Goal: Task Accomplishment & Management: Manage account settings

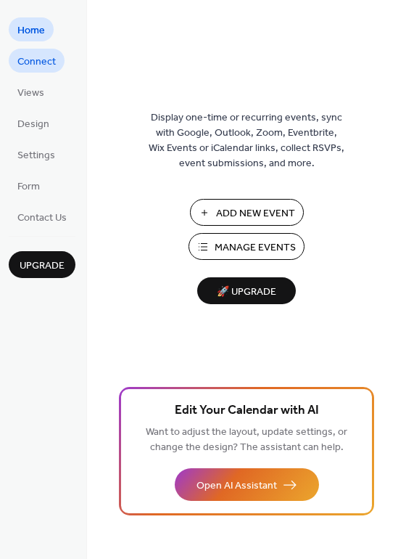
click at [30, 65] on span "Connect" at bounding box center [36, 61] width 38 height 15
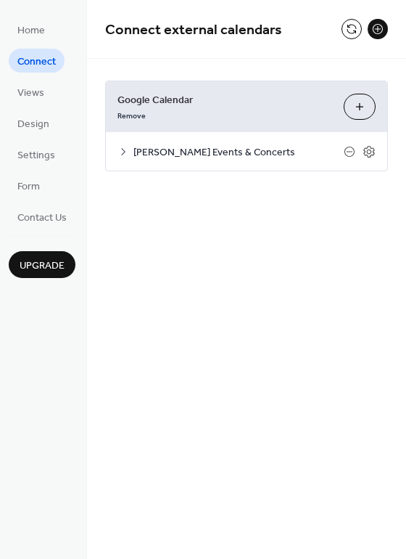
click at [175, 150] on span "[PERSON_NAME] Events & Concerts" at bounding box center [238, 152] width 210 height 15
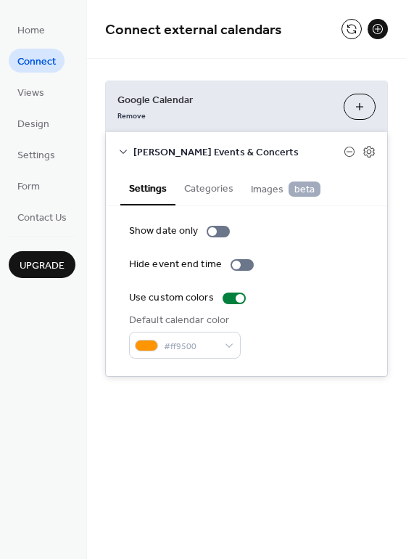
click at [175, 150] on span "[PERSON_NAME] Events & Concerts" at bounding box center [238, 152] width 210 height 15
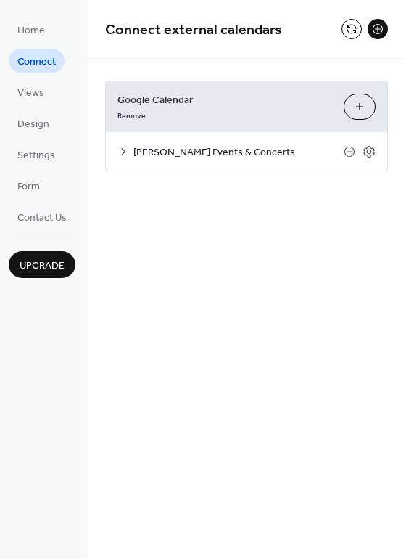
click at [175, 150] on span "[PERSON_NAME] Events & Concerts" at bounding box center [238, 152] width 210 height 15
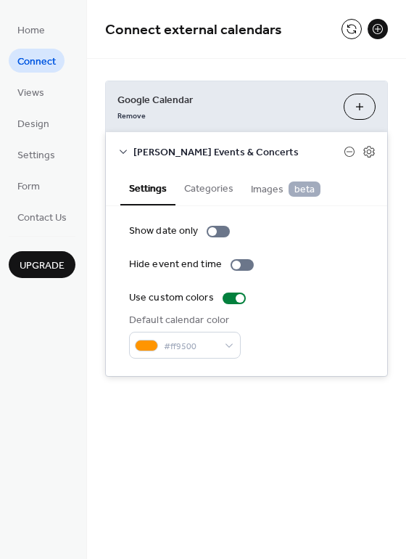
click at [200, 192] on button "Categories" at bounding box center [209, 186] width 67 height 33
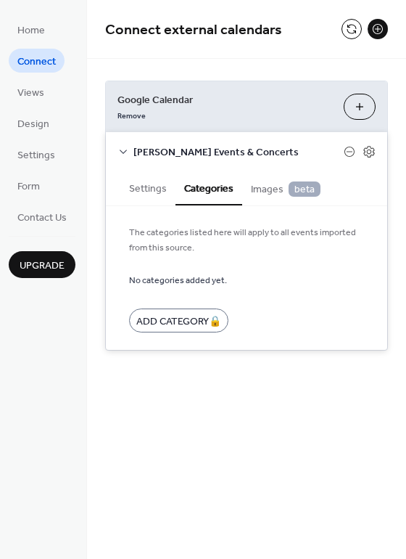
click at [268, 186] on span "Images beta" at bounding box center [286, 189] width 70 height 16
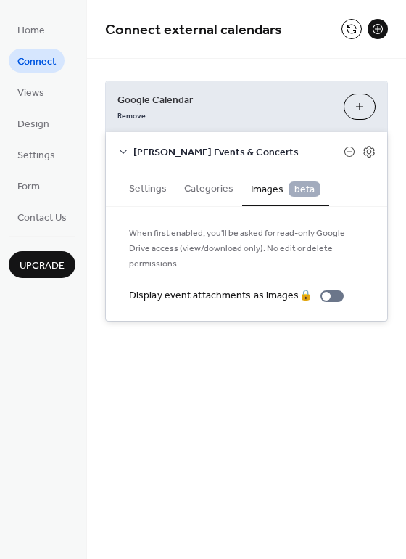
click at [144, 192] on button "Settings" at bounding box center [147, 186] width 55 height 33
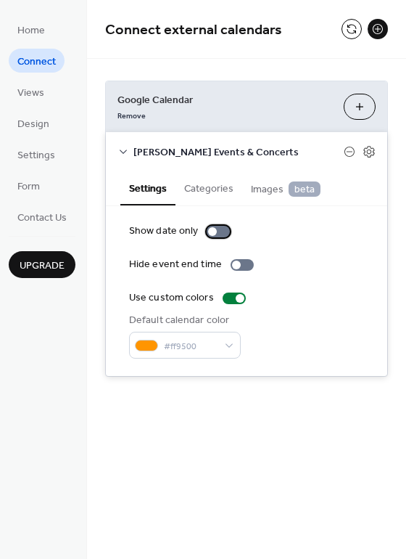
click at [218, 234] on div at bounding box center [218, 232] width 23 height 12
click at [212, 234] on div at bounding box center [218, 232] width 23 height 12
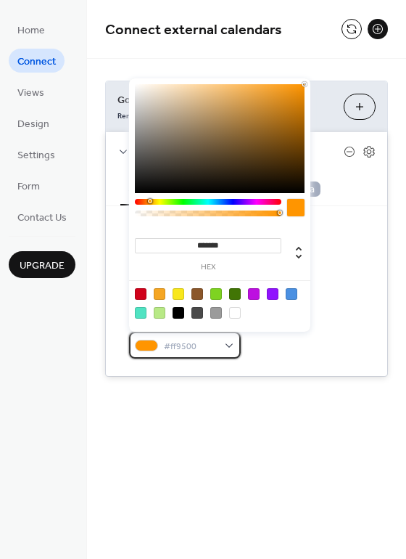
click at [200, 342] on span "#ff9500" at bounding box center [191, 346] width 54 height 15
click at [178, 310] on div at bounding box center [179, 313] width 12 height 12
type input "*******"
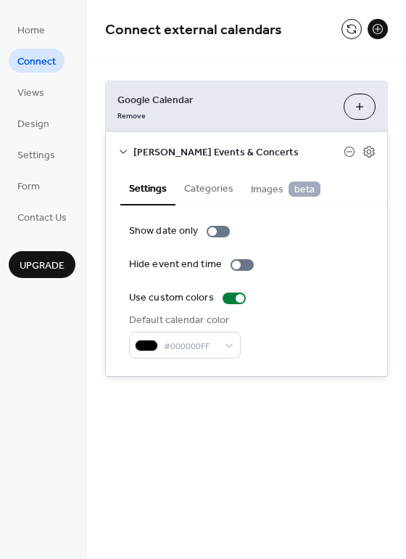
click at [340, 225] on div "Show date only" at bounding box center [246, 230] width 235 height 15
click at [370, 141] on div "[PERSON_NAME] Events & Concerts" at bounding box center [246, 151] width 281 height 38
click at [370, 155] on icon at bounding box center [369, 151] width 13 height 13
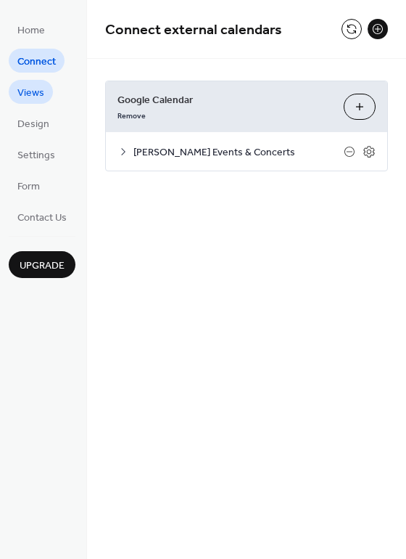
click at [32, 94] on span "Views" at bounding box center [30, 93] width 27 height 15
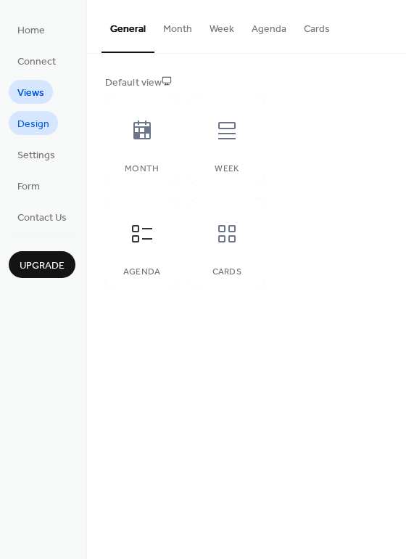
click at [32, 125] on span "Design" at bounding box center [33, 124] width 32 height 15
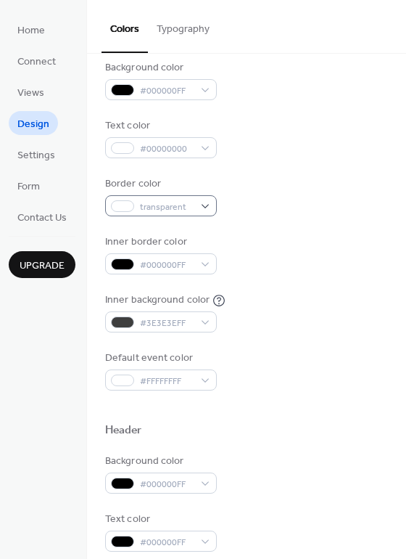
scroll to position [148, 0]
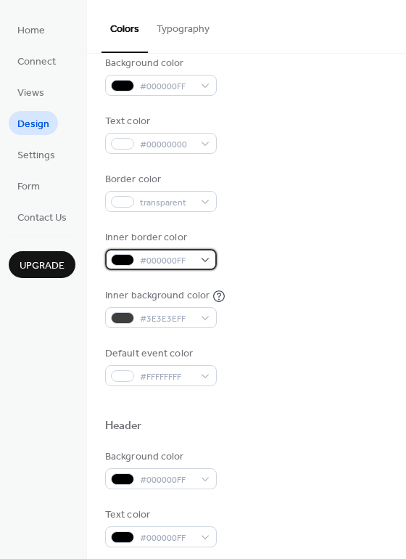
click at [177, 266] on span "#000000FF" at bounding box center [167, 260] width 54 height 15
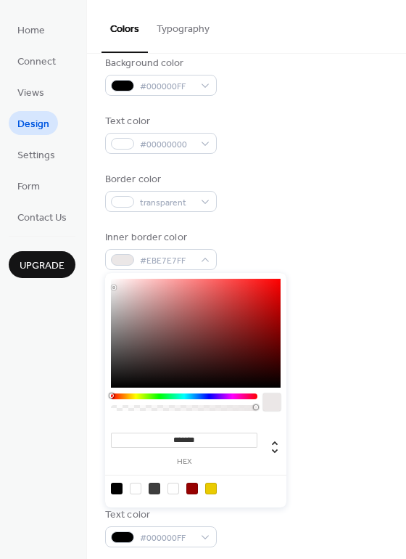
type input "*******"
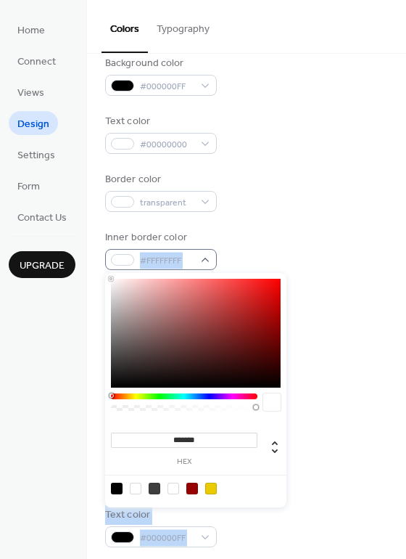
drag, startPoint x: 115, startPoint y: 296, endPoint x: 107, endPoint y: 268, distance: 28.9
click at [107, 268] on body "Home Connect Views Design Settings Form Contact Us Upgrade Design Upgrade Color…" at bounding box center [203, 279] width 406 height 559
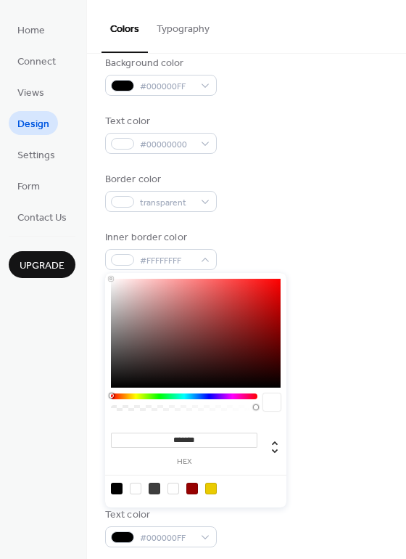
click at [300, 189] on div "Border color transparent" at bounding box center [246, 192] width 283 height 40
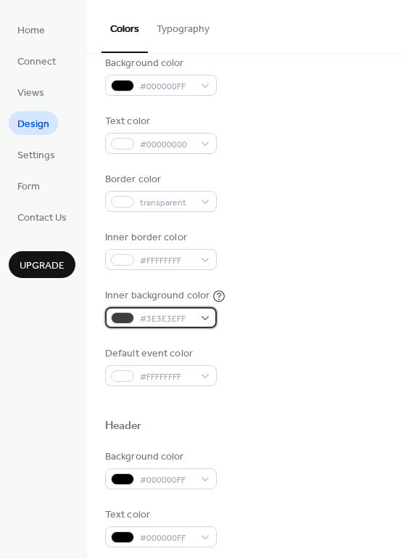
click at [172, 313] on span "#3E3E3EFF" at bounding box center [167, 318] width 54 height 15
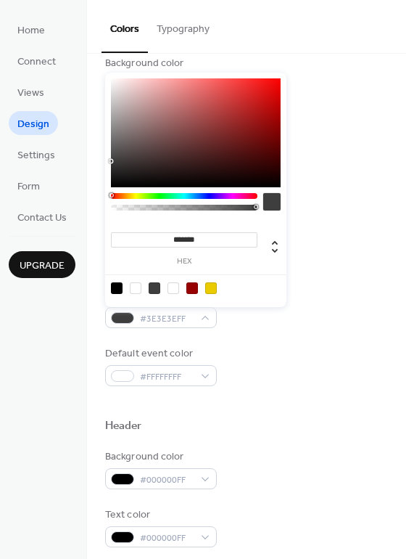
click at [333, 310] on div "Inner background color #3E3E3EFF" at bounding box center [246, 308] width 283 height 40
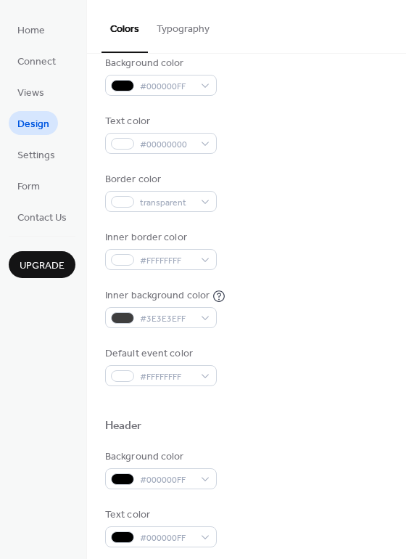
scroll to position [259, 0]
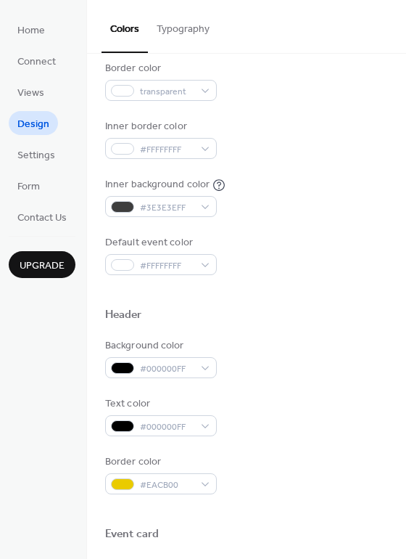
click at [158, 366] on div "Background color #000000FF Text color #000000FF Border color #EACB00" at bounding box center [246, 416] width 283 height 156
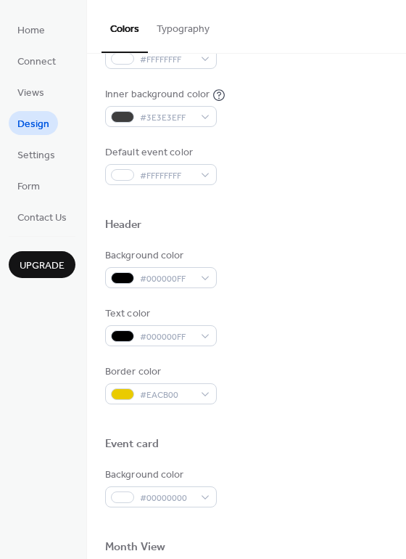
scroll to position [354, 0]
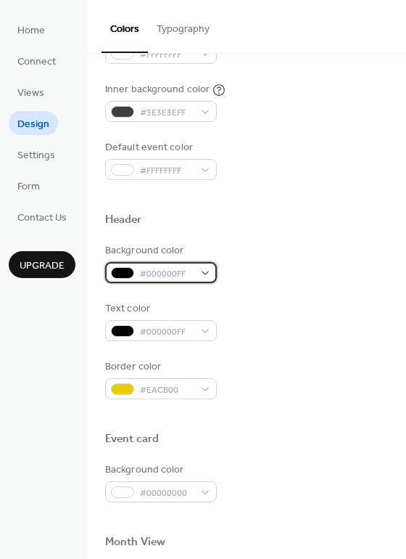
click at [125, 277] on div at bounding box center [122, 273] width 23 height 12
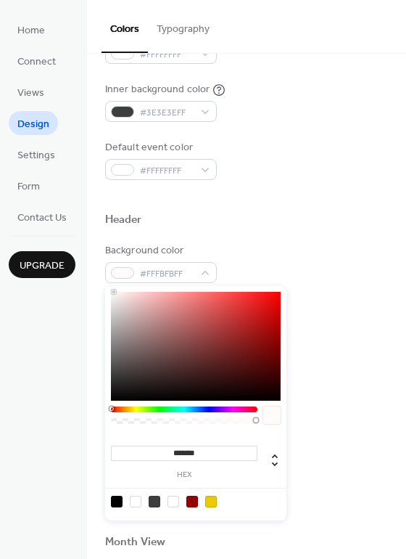
type input "*******"
drag, startPoint x: 129, startPoint y: 314, endPoint x: 106, endPoint y: 283, distance: 38.9
click at [106, 283] on div "******* hex" at bounding box center [195, 401] width 181 height 237
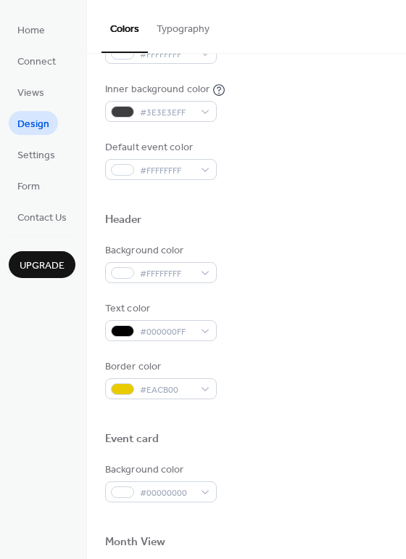
click at [263, 235] on div at bounding box center [246, 237] width 283 height 12
click at [176, 325] on span "#000000FF" at bounding box center [167, 331] width 54 height 15
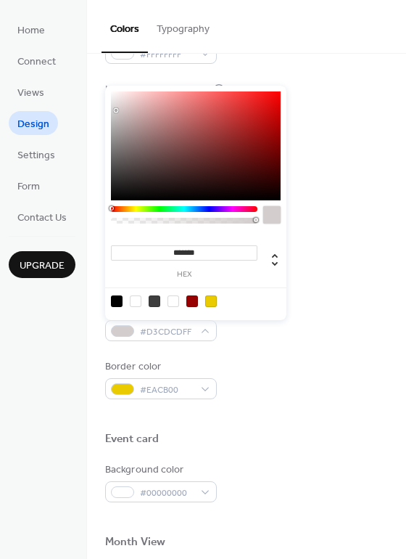
type input "*******"
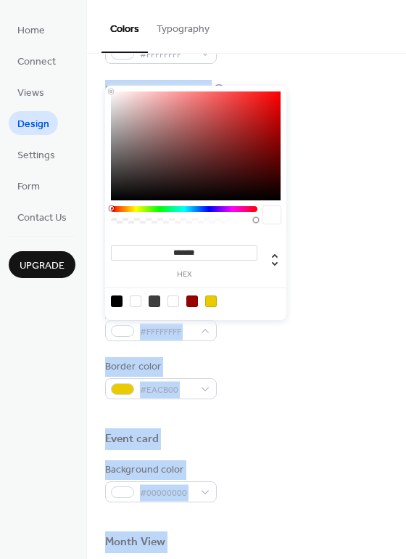
drag, startPoint x: 125, startPoint y: 162, endPoint x: 102, endPoint y: 81, distance: 83.8
click at [102, 81] on body "Home Connect Views Design Settings Form Contact Us Upgrade Design Upgrade Color…" at bounding box center [203, 279] width 406 height 559
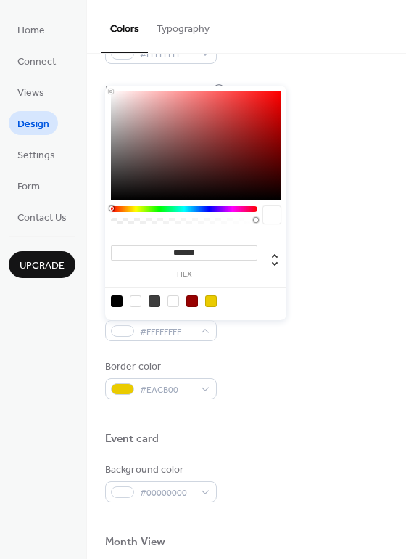
click at [250, 44] on div "Colors Typography" at bounding box center [246, 27] width 319 height 54
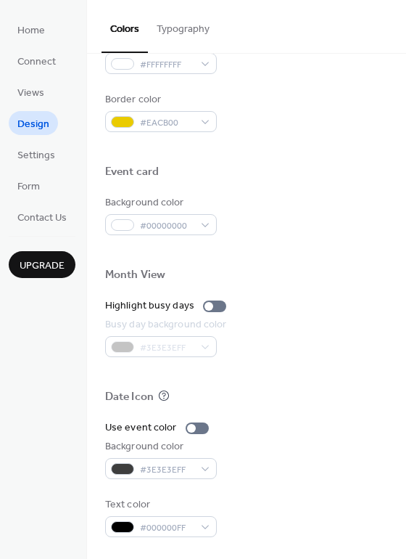
scroll to position [621, 0]
click at [143, 224] on span "#00000000" at bounding box center [167, 225] width 54 height 15
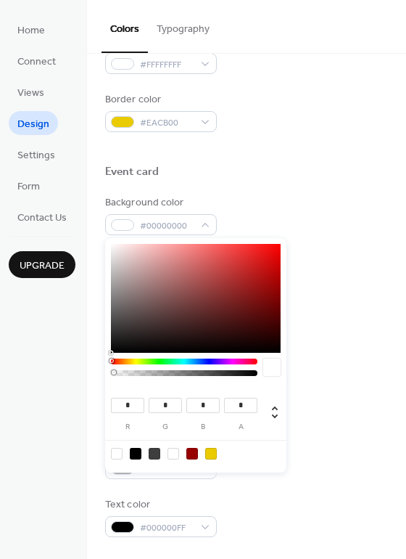
type input "**"
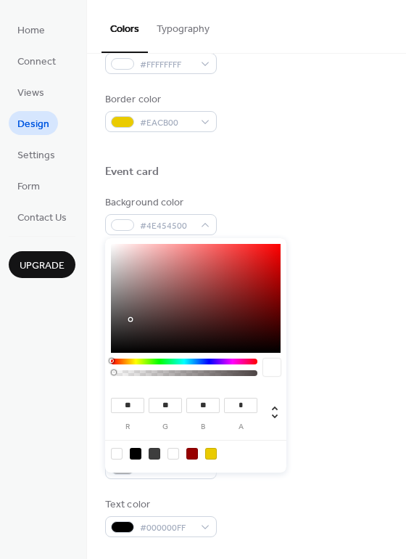
type input "**"
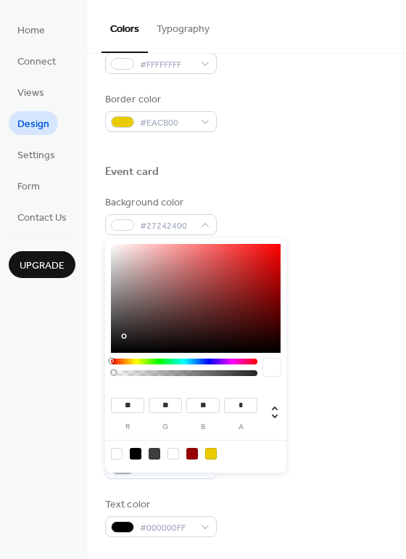
type input "**"
type input "*"
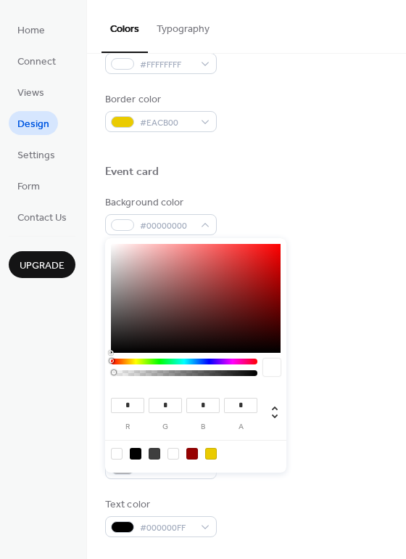
drag, startPoint x: 132, startPoint y: 319, endPoint x: 107, endPoint y: 364, distance: 51.3
click at [107, 364] on div "* r * g * b * a" at bounding box center [195, 355] width 181 height 234
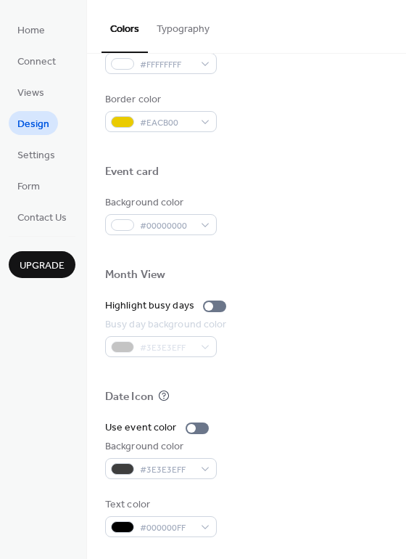
click at [321, 337] on div "Busy day background color #3E3E3EFF" at bounding box center [246, 337] width 283 height 40
click at [186, 221] on span "#00000000" at bounding box center [167, 225] width 54 height 15
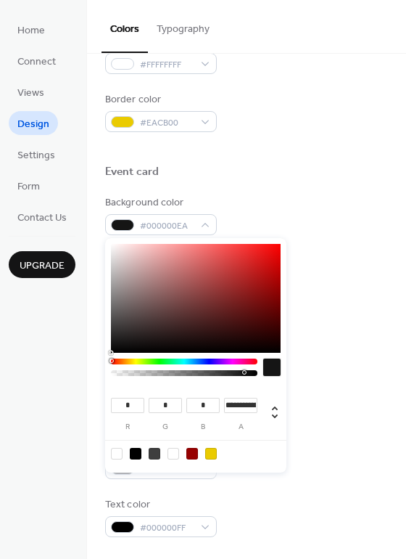
type input "*"
click at [261, 376] on div at bounding box center [196, 370] width 170 height 25
click at [275, 180] on div "Event card" at bounding box center [246, 174] width 283 height 19
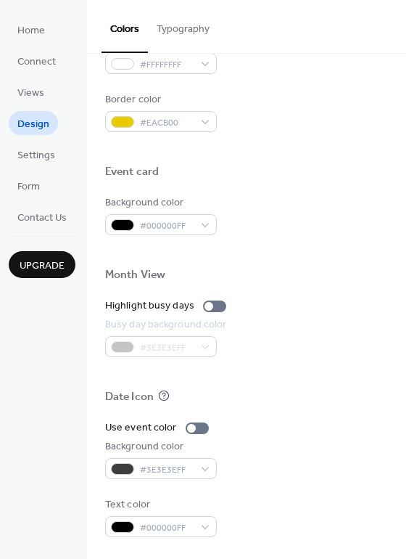
scroll to position [620, 0]
click at [197, 429] on div at bounding box center [197, 429] width 23 height 12
click at [186, 429] on div at bounding box center [197, 429] width 23 height 12
click at [189, 466] on span "#3E3E3EFF" at bounding box center [167, 469] width 54 height 15
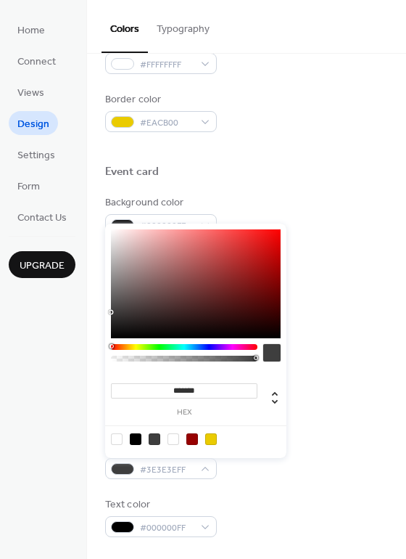
click at [118, 440] on div at bounding box center [117, 439] width 12 height 12
type input "*"
click at [138, 437] on div at bounding box center [136, 439] width 12 height 12
type input "*"
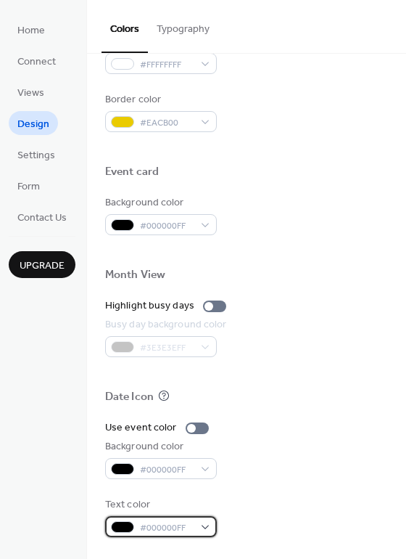
click at [205, 525] on div "#000000FF" at bounding box center [161, 526] width 112 height 21
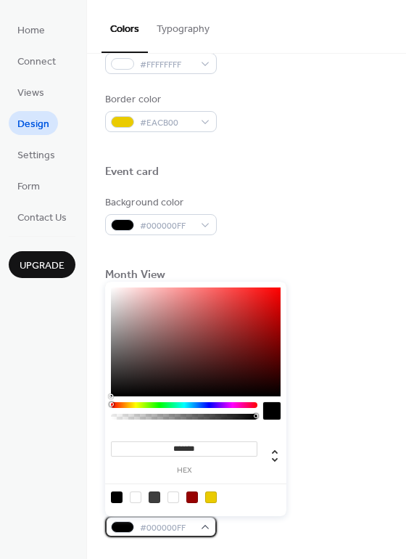
click at [205, 525] on div "#000000FF" at bounding box center [161, 526] width 112 height 21
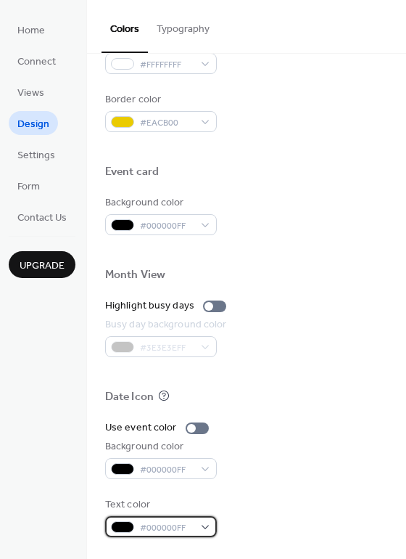
click at [208, 526] on div "#000000FF" at bounding box center [161, 526] width 112 height 21
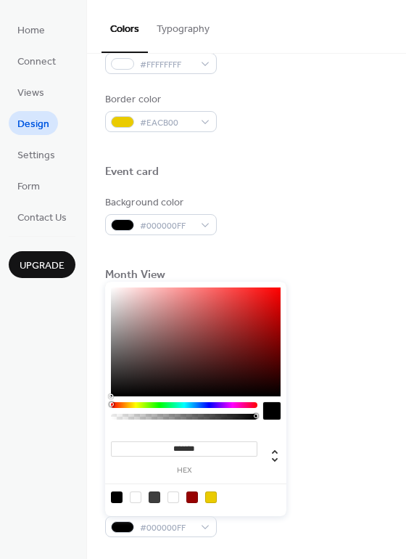
click at [133, 496] on div at bounding box center [136, 497] width 12 height 12
type input "*"
click at [140, 495] on div at bounding box center [136, 497] width 12 height 12
drag, startPoint x: 113, startPoint y: 413, endPoint x: 281, endPoint y: 416, distance: 167.6
click at [281, 416] on div at bounding box center [196, 414] width 170 height 25
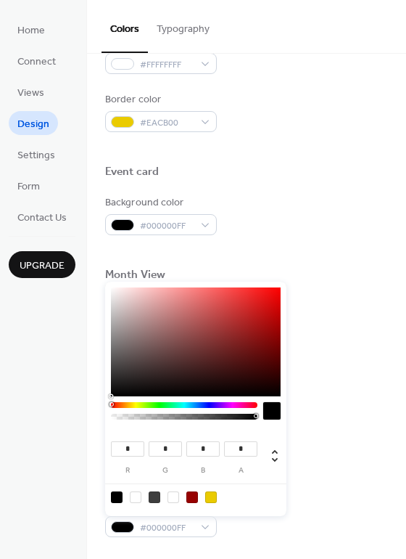
click at [137, 495] on div at bounding box center [136, 497] width 12 height 12
type input "*"
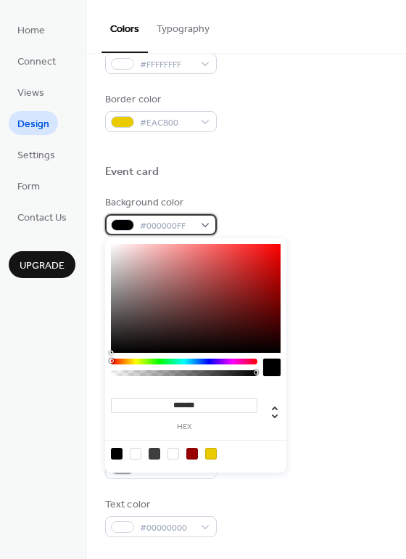
click at [178, 218] on span "#000000FF" at bounding box center [167, 225] width 54 height 15
click at [135, 459] on div at bounding box center [196, 453] width 184 height 27
click at [135, 449] on div at bounding box center [136, 454] width 12 height 12
type input "*"
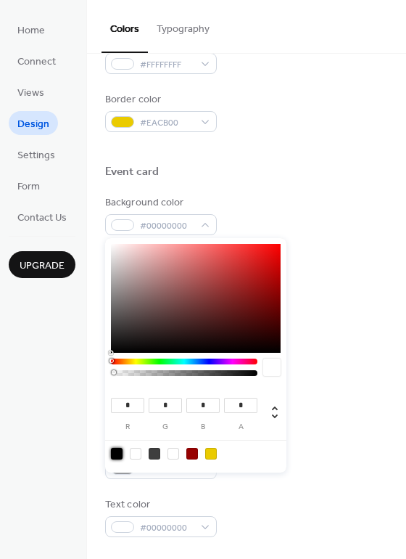
click at [119, 453] on div at bounding box center [117, 454] width 12 height 12
type input "*"
click at [276, 152] on div at bounding box center [246, 148] width 283 height 33
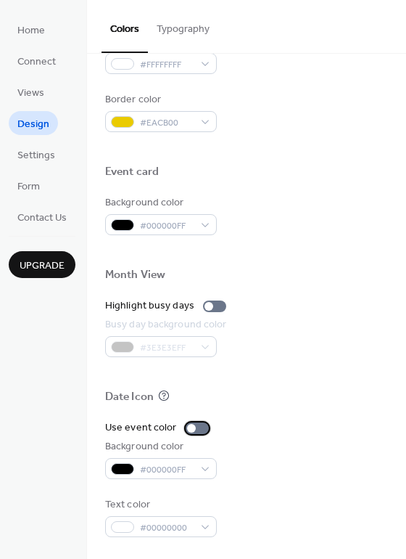
click at [195, 427] on div at bounding box center [197, 428] width 23 height 12
click at [189, 427] on div at bounding box center [197, 428] width 23 height 12
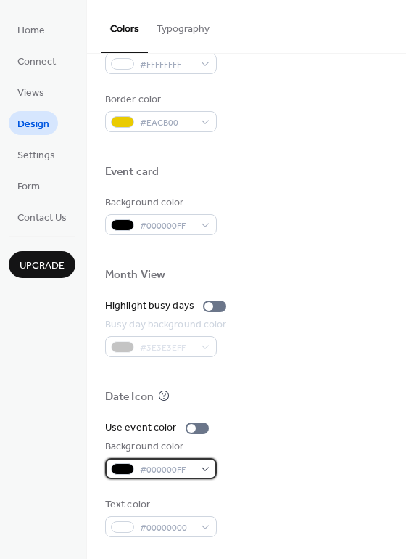
click at [209, 465] on div "#000000FF" at bounding box center [161, 468] width 112 height 21
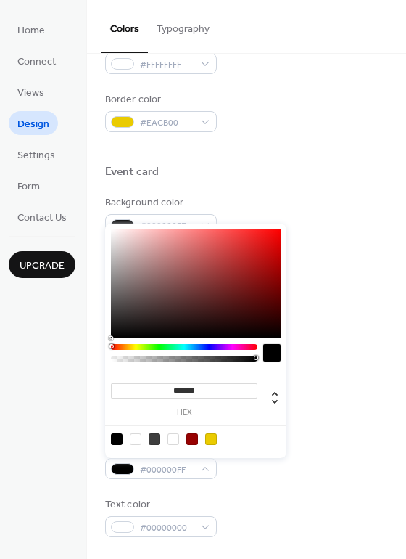
click at [136, 437] on div at bounding box center [136, 439] width 12 height 12
type input "*"
click at [229, 482] on div "Use event color Background color #00000000 Text color #00000000" at bounding box center [246, 478] width 283 height 117
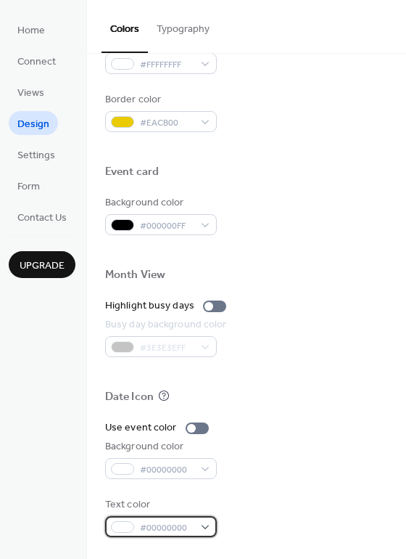
click at [205, 524] on div "#00000000" at bounding box center [161, 526] width 112 height 21
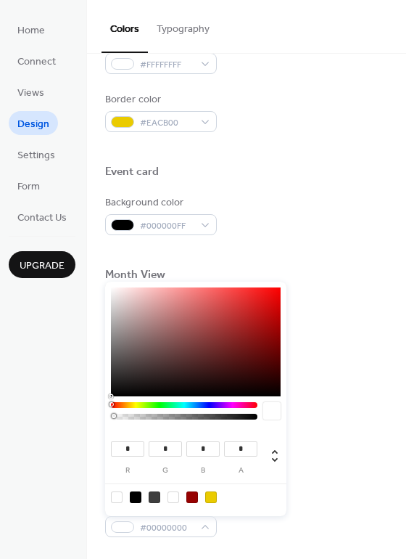
click at [138, 494] on div at bounding box center [136, 497] width 12 height 12
type input "*"
click at [310, 308] on div "Highlight busy days" at bounding box center [246, 305] width 283 height 15
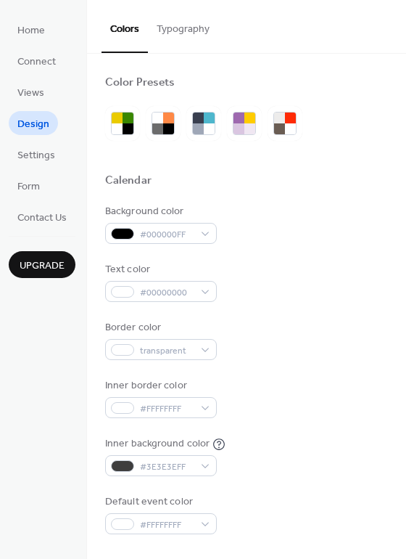
scroll to position [0, 0]
click at [43, 162] on span "Settings" at bounding box center [36, 155] width 38 height 15
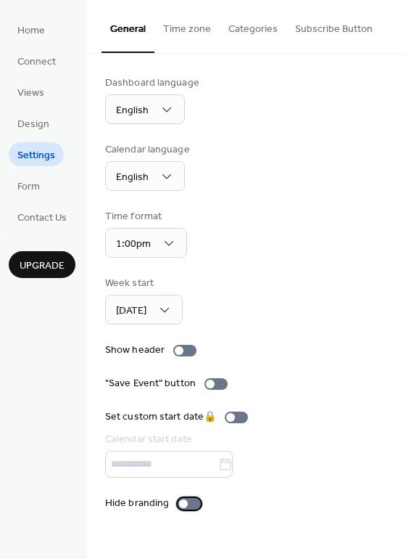
click at [197, 506] on div at bounding box center [189, 504] width 23 height 12
click at [186, 506] on div at bounding box center [189, 504] width 23 height 12
click at [28, 181] on span "Form" at bounding box center [28, 186] width 22 height 15
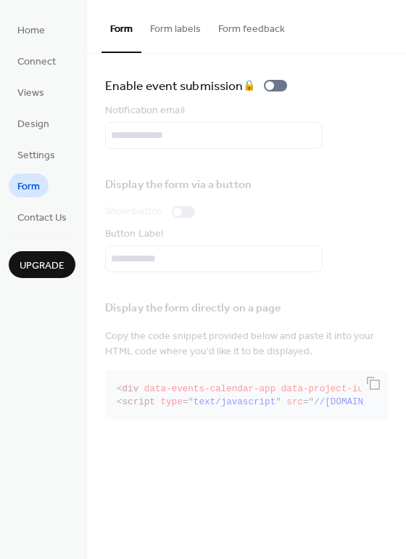
click at [170, 32] on button "Form labels" at bounding box center [175, 26] width 68 height 52
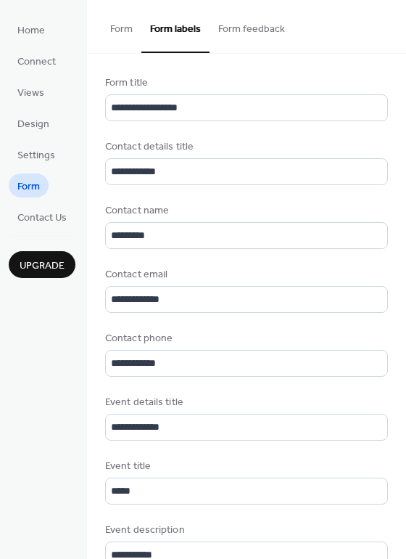
click at [253, 30] on button "Form feedback" at bounding box center [252, 26] width 84 height 52
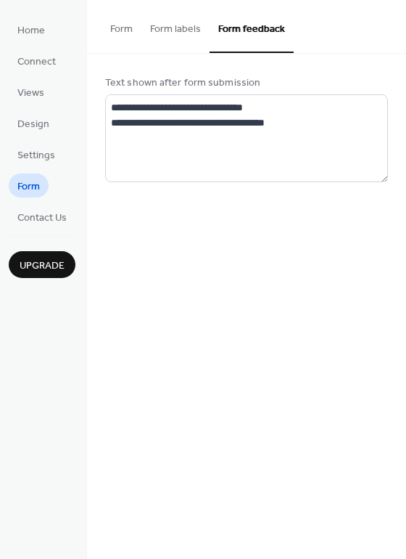
click at [130, 25] on button "Form" at bounding box center [122, 26] width 40 height 52
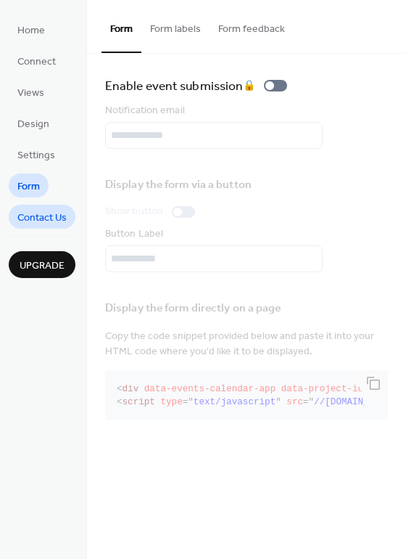
click at [41, 215] on span "Contact Us" at bounding box center [41, 217] width 49 height 15
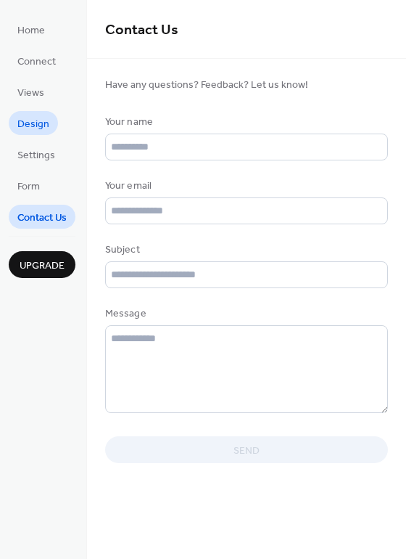
click at [41, 122] on span "Design" at bounding box center [33, 124] width 32 height 15
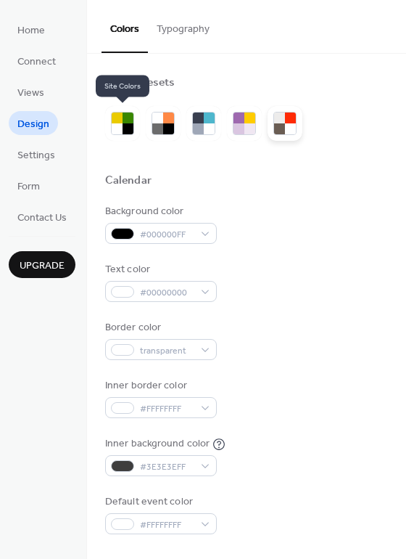
click at [287, 124] on div at bounding box center [290, 128] width 11 height 11
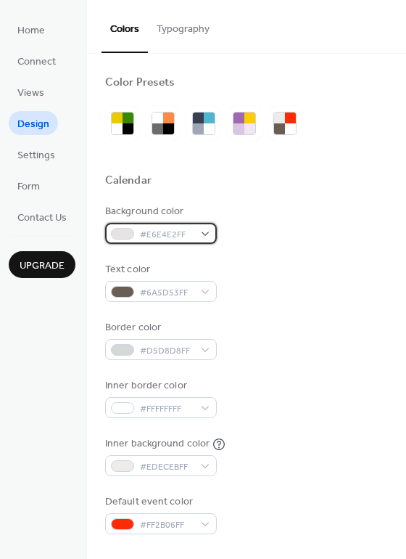
click at [195, 228] on div "#E6E4E2FF" at bounding box center [161, 233] width 112 height 21
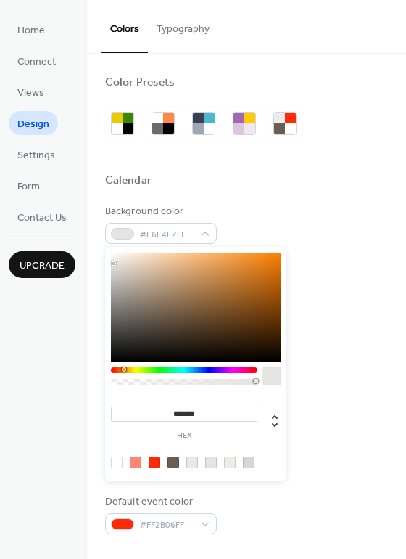
type input "***"
type input "*"
drag, startPoint x: 254, startPoint y: 379, endPoint x: 108, endPoint y: 389, distance: 146.1
click at [108, 389] on div "*** r *** g *** b * a" at bounding box center [195, 364] width 181 height 234
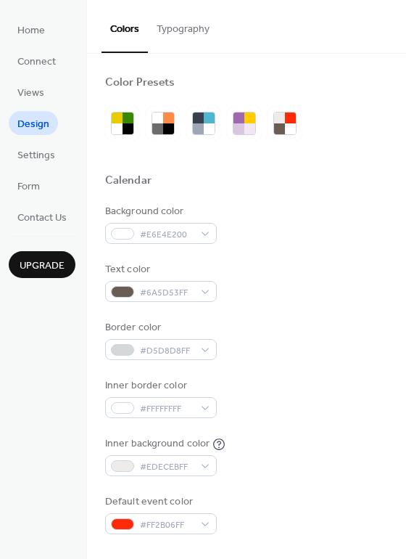
click at [329, 242] on div "Background color #E6E4E200" at bounding box center [246, 224] width 283 height 40
click at [204, 292] on div "#6A5D53FF" at bounding box center [161, 291] width 112 height 21
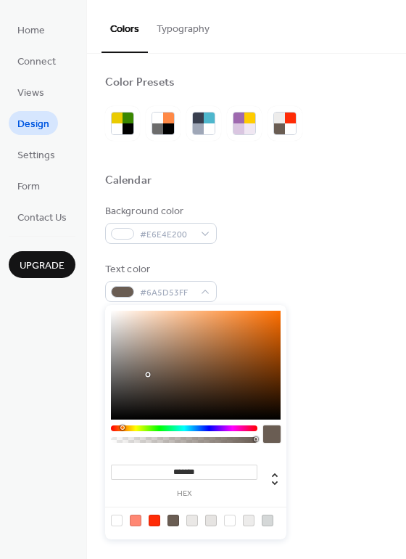
click at [118, 522] on div at bounding box center [117, 520] width 12 height 12
click at [122, 306] on div "******* hex" at bounding box center [195, 422] width 181 height 234
type input "*******"
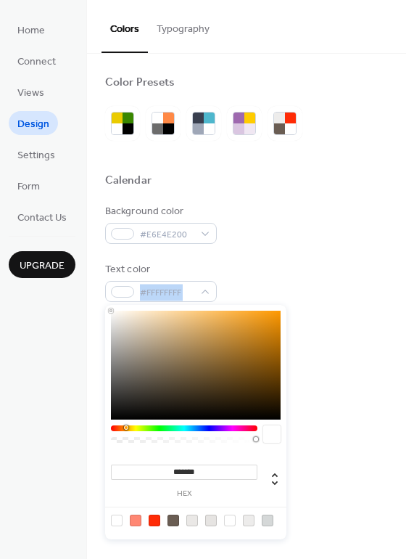
drag, startPoint x: 123, startPoint y: 320, endPoint x: 102, endPoint y: 303, distance: 27.3
click at [102, 303] on body "Home Connect Views Design Settings Form Contact Us Upgrade Design Upgrade Color…" at bounding box center [203, 279] width 406 height 559
click at [322, 268] on div "Text color #FFFFFFFF" at bounding box center [246, 282] width 283 height 40
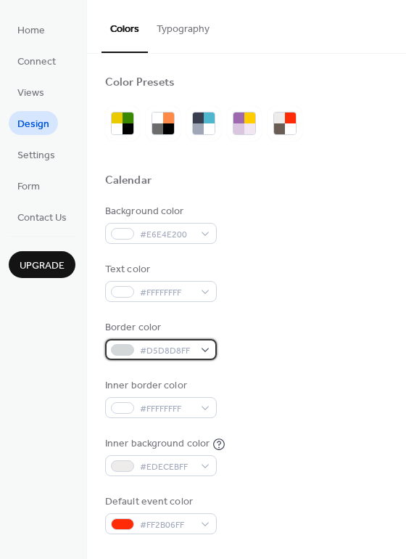
click at [205, 351] on div "#D5D8D8FF" at bounding box center [161, 349] width 112 height 21
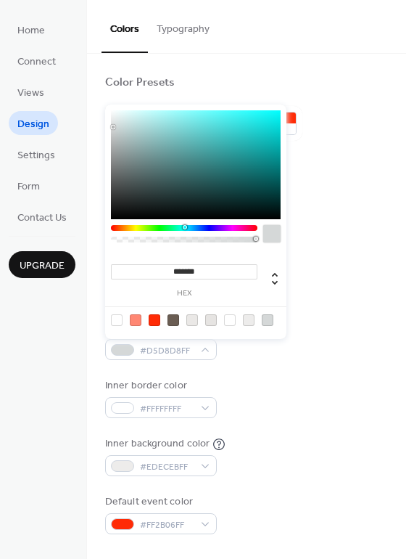
click at [115, 321] on div at bounding box center [117, 320] width 12 height 12
type input "*******"
click at [115, 321] on div at bounding box center [117, 320] width 12 height 12
click at [312, 276] on div "Text color #FFFFFFFF" at bounding box center [246, 282] width 283 height 40
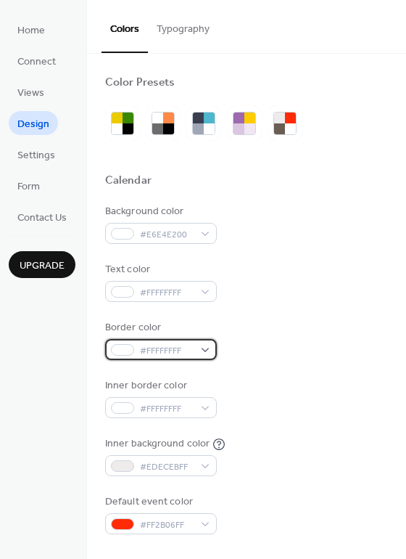
click at [142, 343] on span "#FFFFFFFF" at bounding box center [167, 350] width 54 height 15
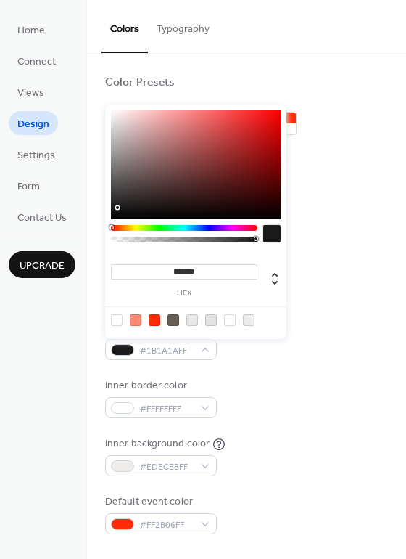
type input "*******"
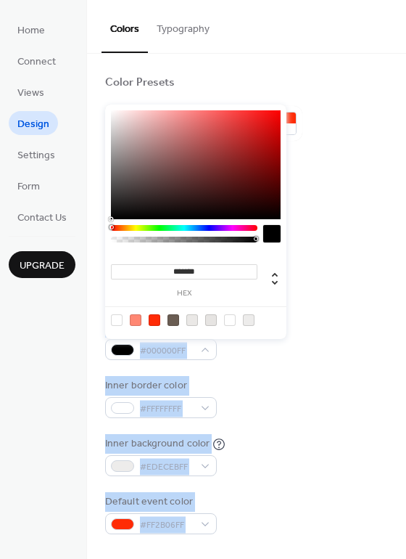
drag, startPoint x: 143, startPoint y: 162, endPoint x: 102, endPoint y: 237, distance: 85.0
click at [102, 237] on body "Home Connect Views Design Settings Form Contact Us Upgrade Design Upgrade Color…" at bounding box center [203, 279] width 406 height 559
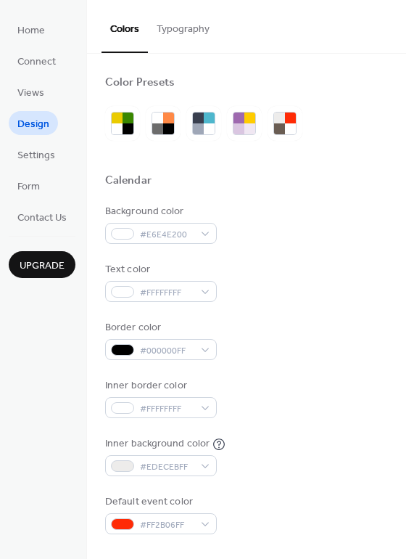
click at [335, 177] on div "Calendar" at bounding box center [246, 182] width 283 height 19
click at [279, 228] on div "Background color #E6E4E200" at bounding box center [246, 224] width 283 height 40
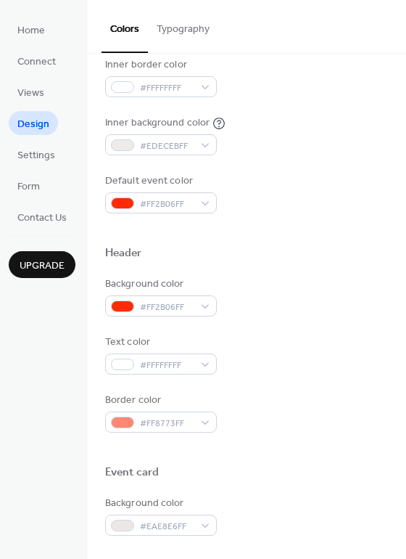
scroll to position [324, 0]
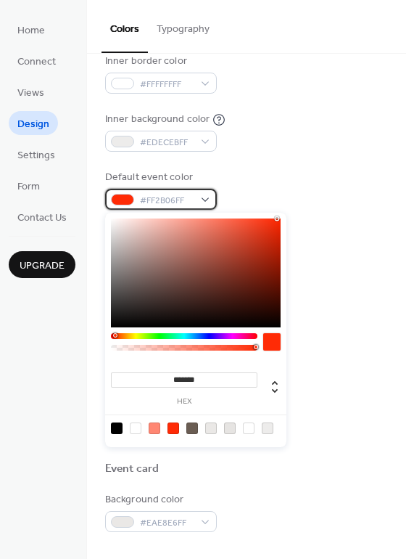
click at [125, 200] on div at bounding box center [122, 200] width 23 height 12
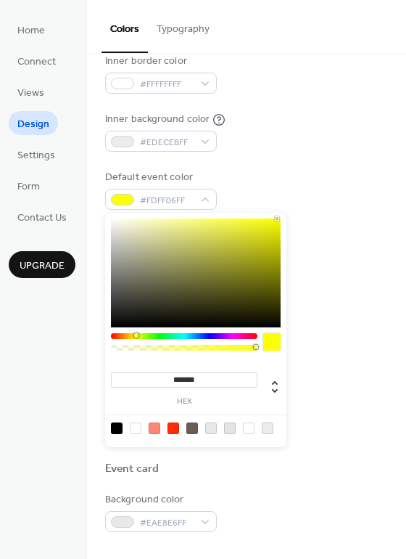
drag, startPoint x: 115, startPoint y: 334, endPoint x: 136, endPoint y: 338, distance: 20.6
click at [136, 338] on div at bounding box center [184, 336] width 147 height 6
type input "*******"
drag, startPoint x: 275, startPoint y: 218, endPoint x: 283, endPoint y: 230, distance: 14.1
click at [281, 230] on div at bounding box center [196, 272] width 170 height 109
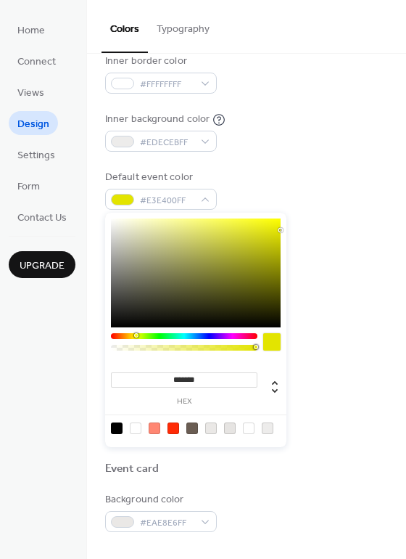
click at [306, 322] on div "Background color #FF2B06FF Text color #FFFFFFFF Border color #FF8773FF" at bounding box center [246, 351] width 283 height 156
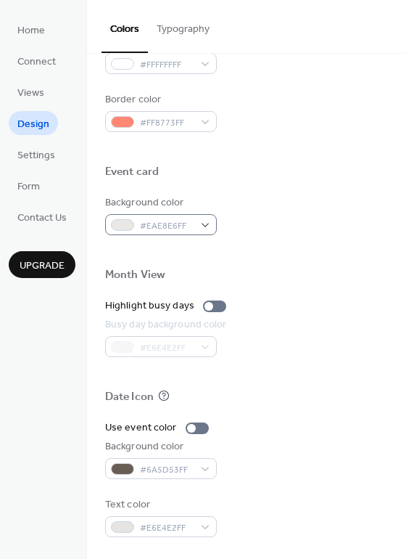
scroll to position [621, 0]
click at [213, 309] on div at bounding box center [214, 306] width 23 height 12
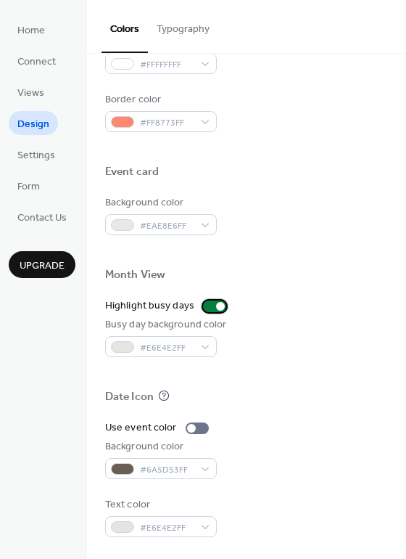
click at [203, 307] on div at bounding box center [214, 306] width 23 height 12
click at [201, 429] on div at bounding box center [197, 428] width 23 height 12
